Goal: Task Accomplishment & Management: Manage account settings

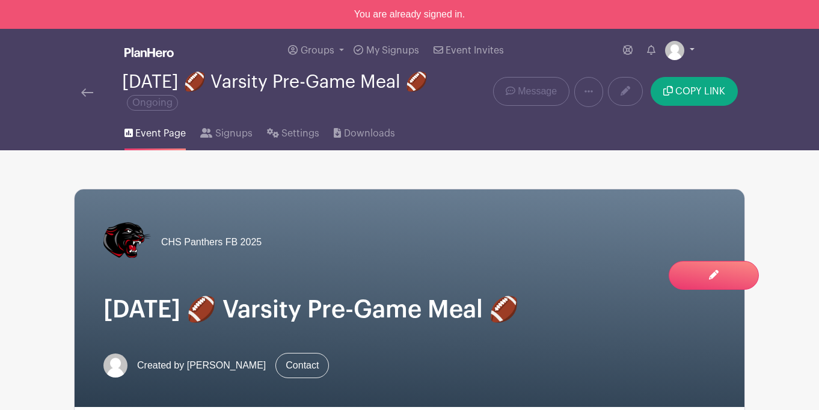
click at [678, 54] on img at bounding box center [674, 50] width 19 height 19
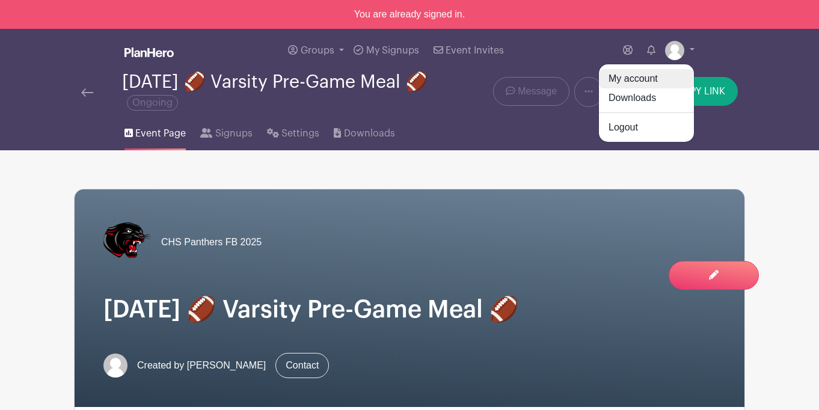
click at [665, 79] on link "My account" at bounding box center [646, 78] width 95 height 19
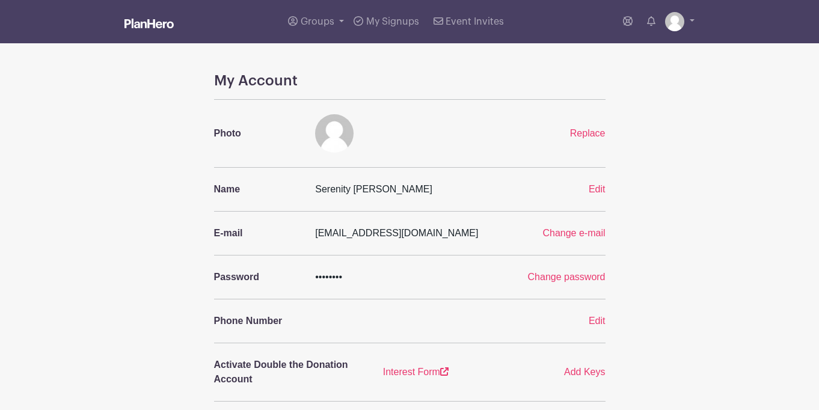
click at [149, 27] on img at bounding box center [148, 24] width 49 height 10
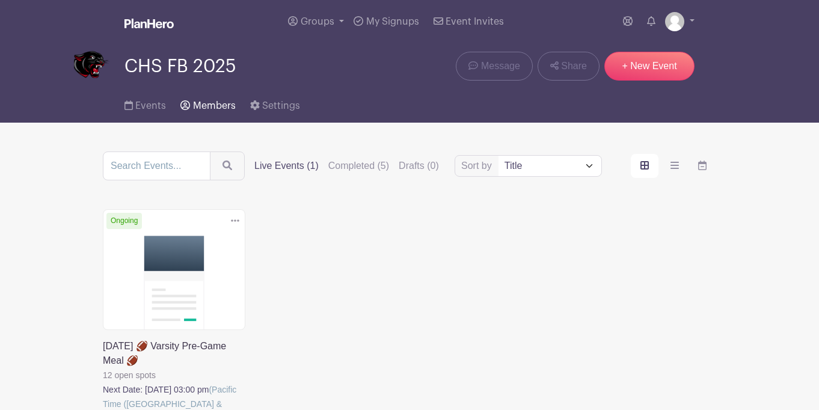
click at [217, 108] on span "Members" at bounding box center [214, 106] width 43 height 10
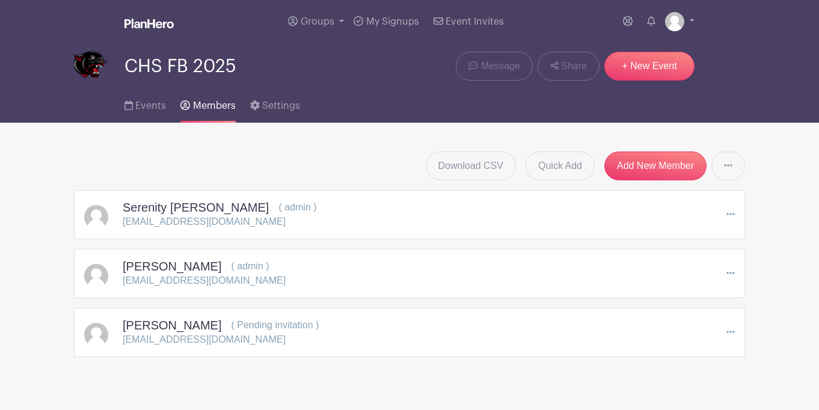
click at [731, 333] on icon at bounding box center [731, 332] width 8 height 2
click at [528, 340] on div "[PERSON_NAME] ( Pending invitation ) [EMAIL_ADDRESS][DOMAIN_NAME] Edit Resend I…" at bounding box center [409, 332] width 651 height 29
click at [725, 170] on icon at bounding box center [728, 166] width 8 height 10
click at [185, 326] on h5 "[PERSON_NAME]" at bounding box center [172, 325] width 99 height 14
click at [270, 269] on div "[PERSON_NAME] ( admin ) [EMAIL_ADDRESS][DOMAIN_NAME] Edit Remove Member" at bounding box center [409, 273] width 651 height 29
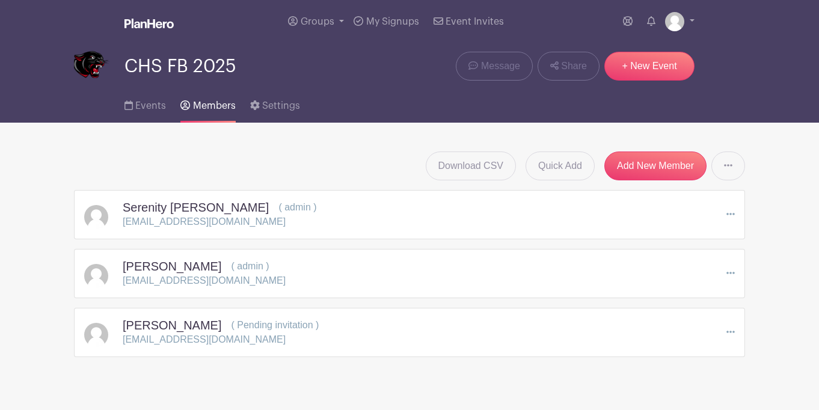
click at [278, 322] on span "( Pending invitation )" at bounding box center [275, 325] width 88 height 10
click at [270, 104] on span "Settings" at bounding box center [281, 106] width 38 height 10
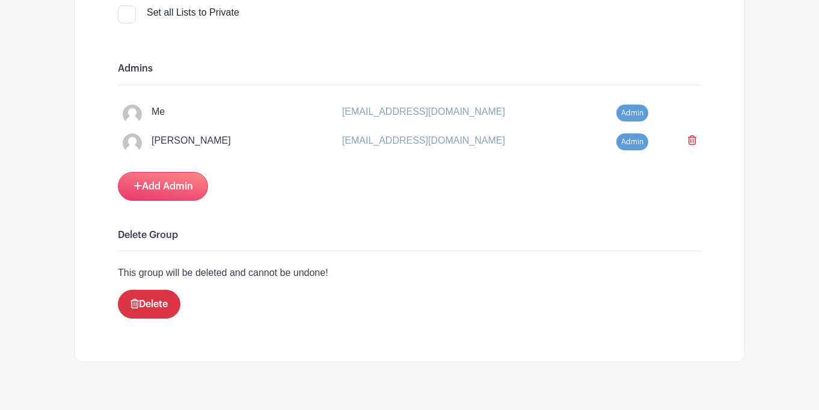
scroll to position [1178, 0]
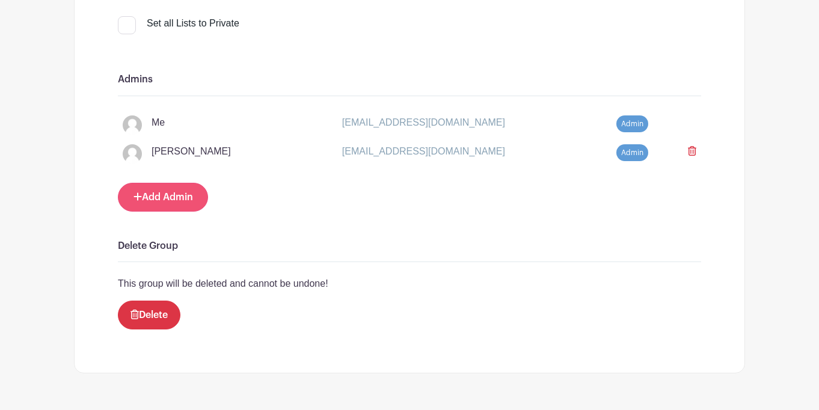
click at [178, 206] on link "Add Admin" at bounding box center [163, 197] width 90 height 29
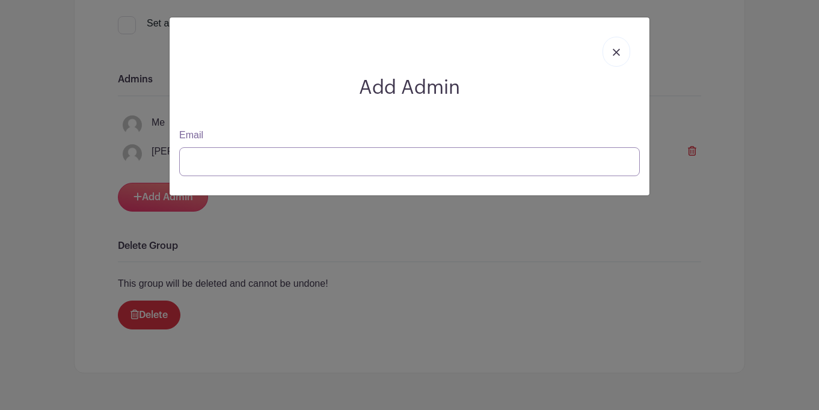
click at [290, 156] on input "Email" at bounding box center [409, 161] width 461 height 29
click at [612, 49] on link at bounding box center [617, 52] width 28 height 30
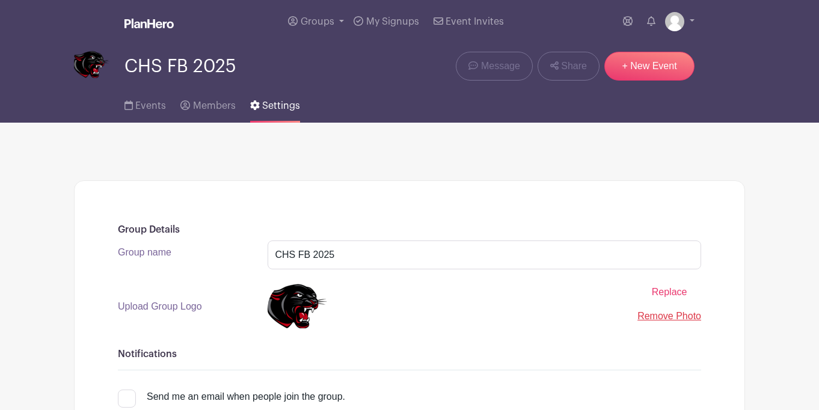
scroll to position [0, 0]
click at [217, 109] on span "Members" at bounding box center [214, 106] width 43 height 10
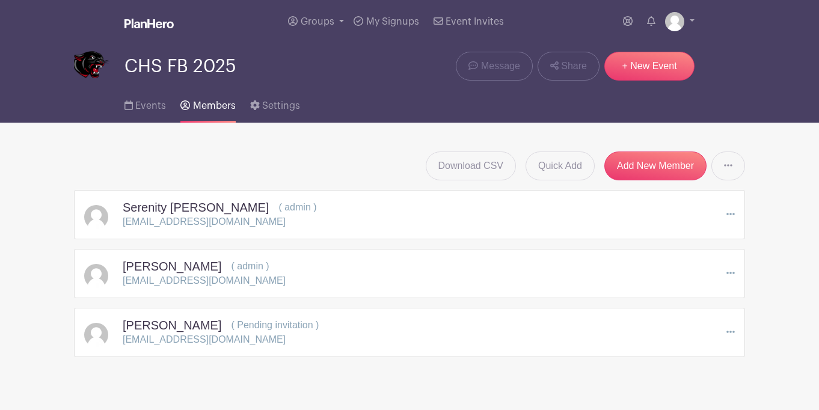
click at [192, 342] on p "[EMAIL_ADDRESS][DOMAIN_NAME]" at bounding box center [204, 340] width 163 height 14
copy div "[EMAIL_ADDRESS][DOMAIN_NAME]"
click at [278, 108] on span "Settings" at bounding box center [281, 106] width 38 height 10
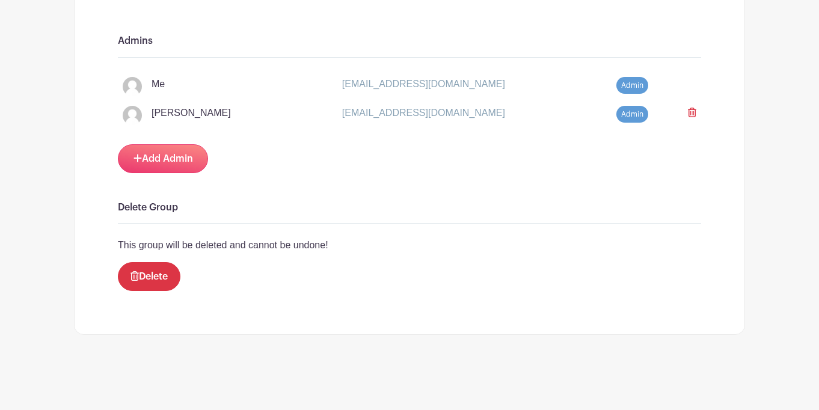
scroll to position [1216, 0]
click at [197, 171] on link "Add Admin" at bounding box center [163, 158] width 90 height 29
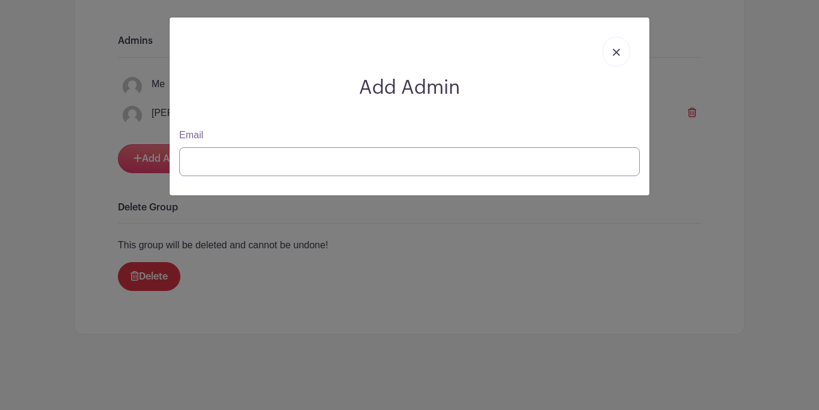
click at [217, 168] on input "Email" at bounding box center [409, 161] width 461 height 29
paste input "[EMAIL_ADDRESS][DOMAIN_NAME]"
type input "[EMAIL_ADDRESS][DOMAIN_NAME]"
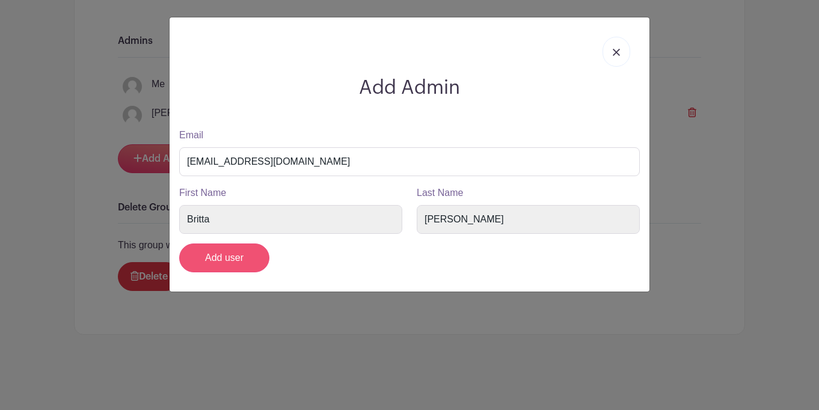
click at [237, 259] on input "Add user" at bounding box center [224, 258] width 90 height 29
